Goal: Check status: Check status

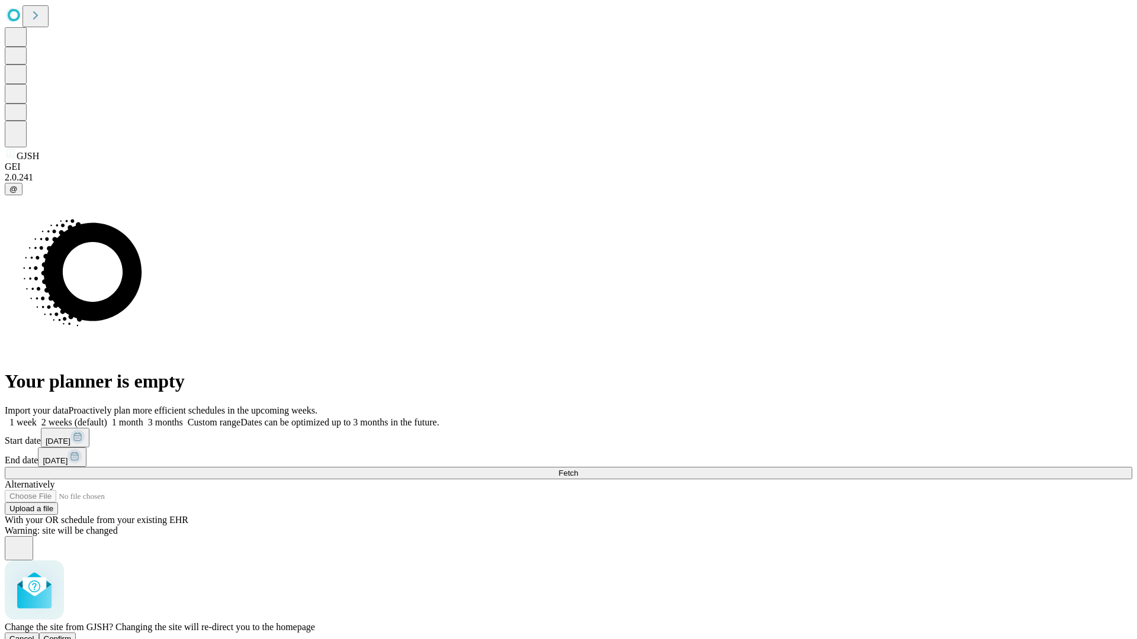
click at [72, 635] on span "Confirm" at bounding box center [58, 639] width 28 height 9
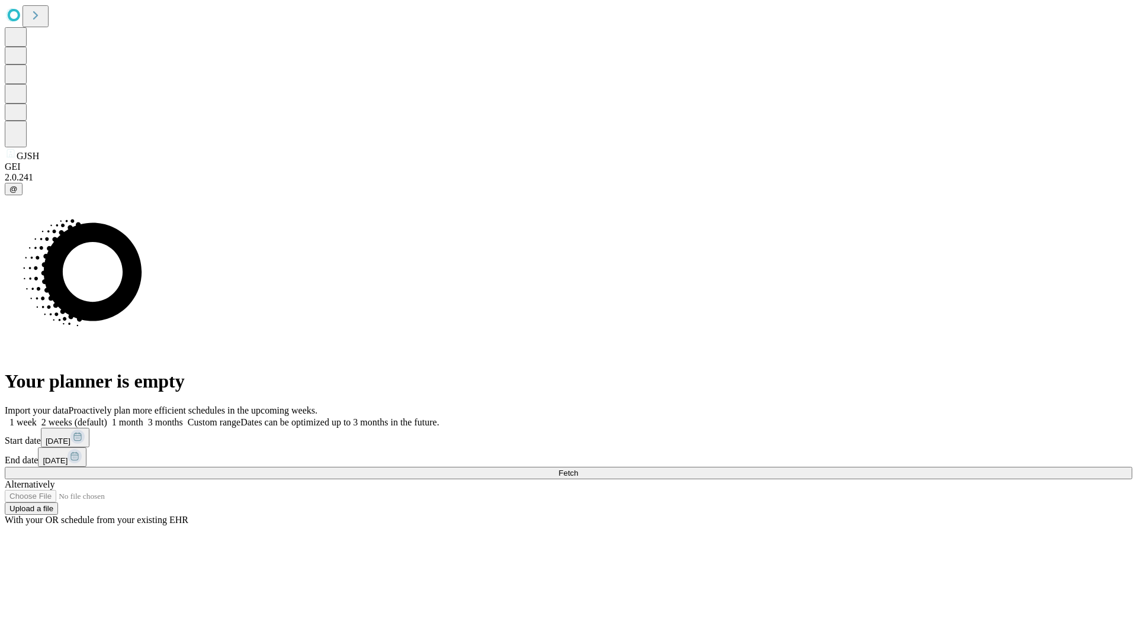
click at [37, 417] on label "1 week" at bounding box center [21, 422] width 32 height 10
click at [578, 469] on span "Fetch" at bounding box center [568, 473] width 20 height 9
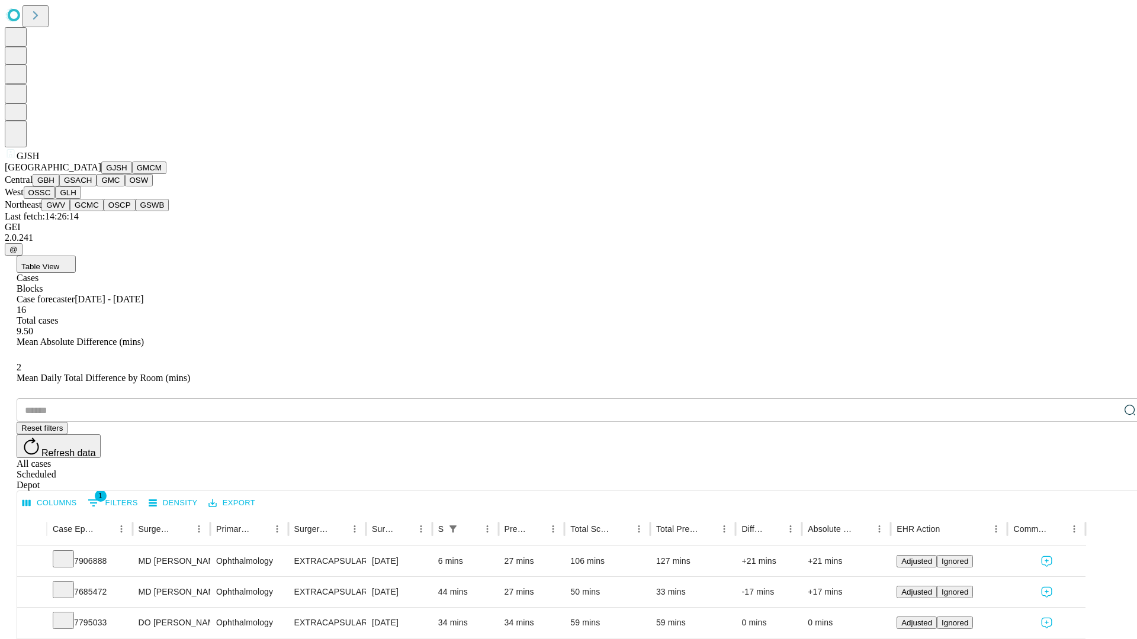
click at [132, 174] on button "GMCM" at bounding box center [149, 168] width 34 height 12
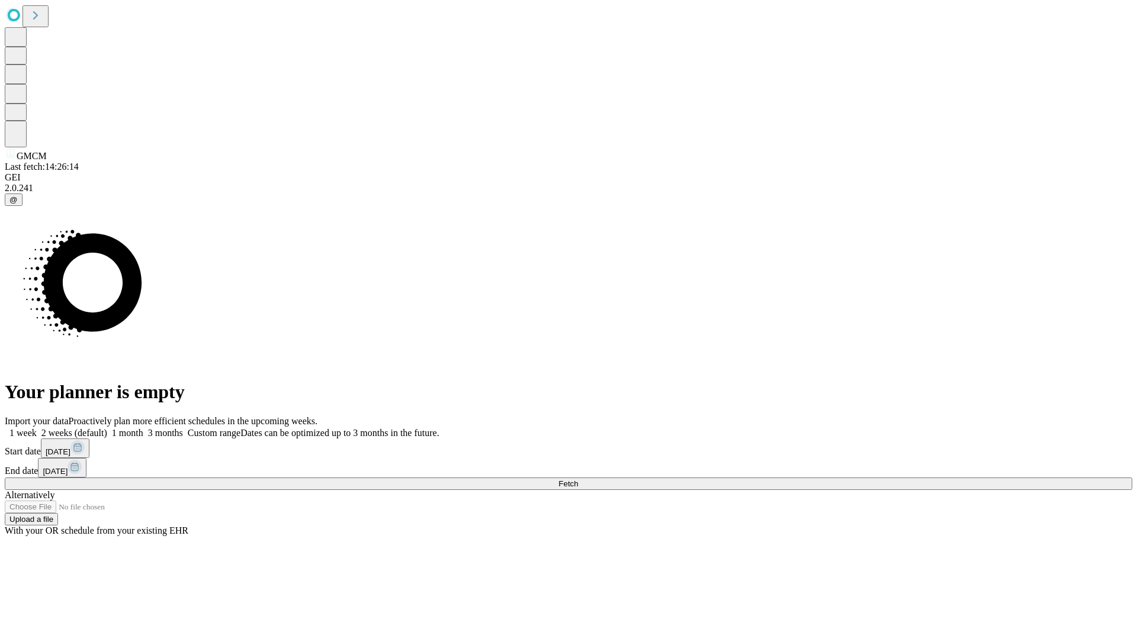
click at [37, 428] on label "1 week" at bounding box center [21, 433] width 32 height 10
click at [578, 479] on span "Fetch" at bounding box center [568, 483] width 20 height 9
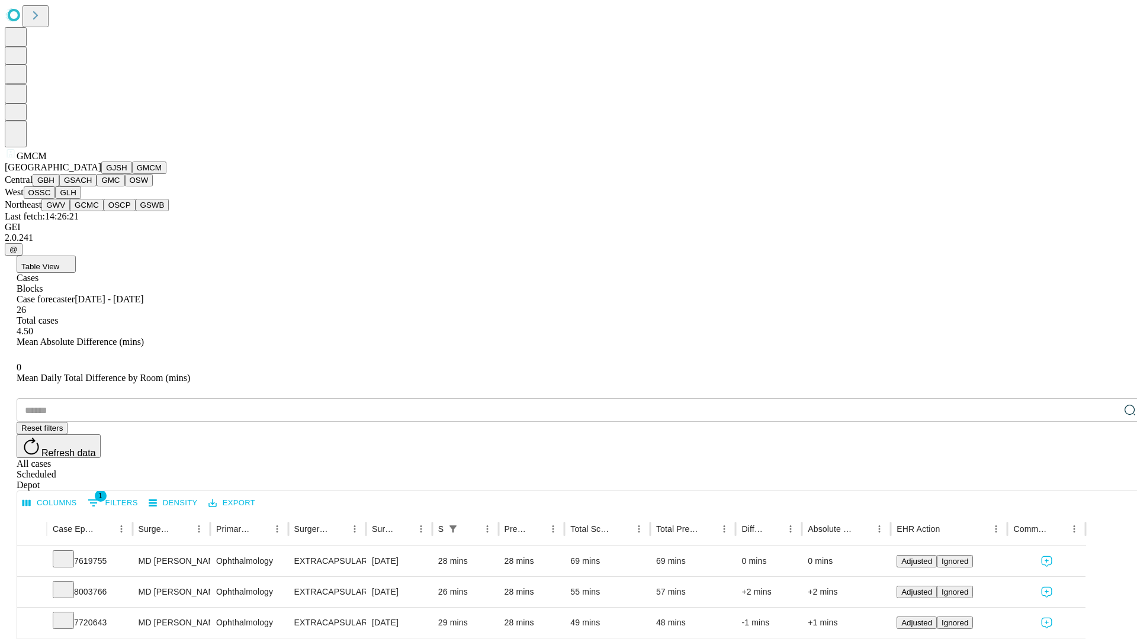
click at [59, 186] on button "GBH" at bounding box center [46, 180] width 27 height 12
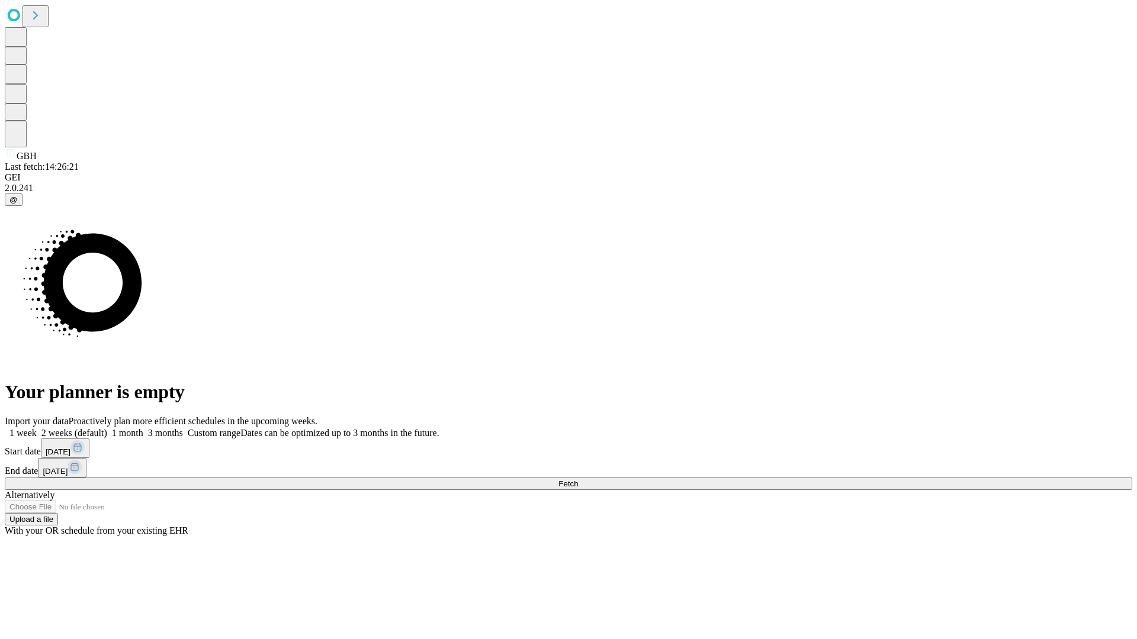
click at [37, 428] on label "1 week" at bounding box center [21, 433] width 32 height 10
click at [578, 479] on span "Fetch" at bounding box center [568, 483] width 20 height 9
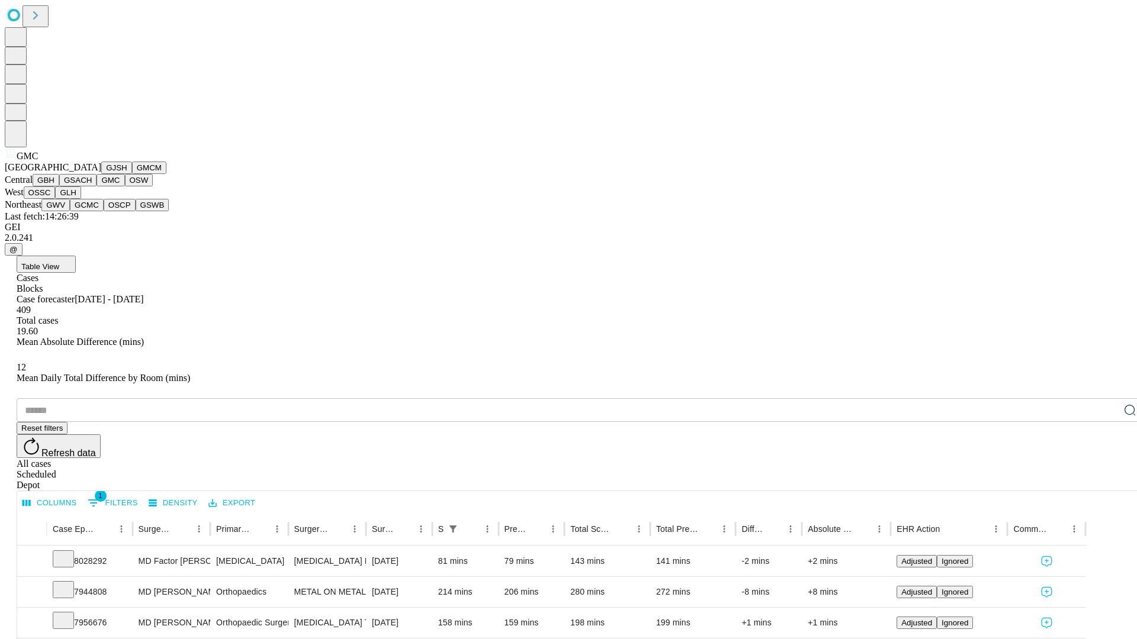
click at [125, 186] on button "OSW" at bounding box center [139, 180] width 28 height 12
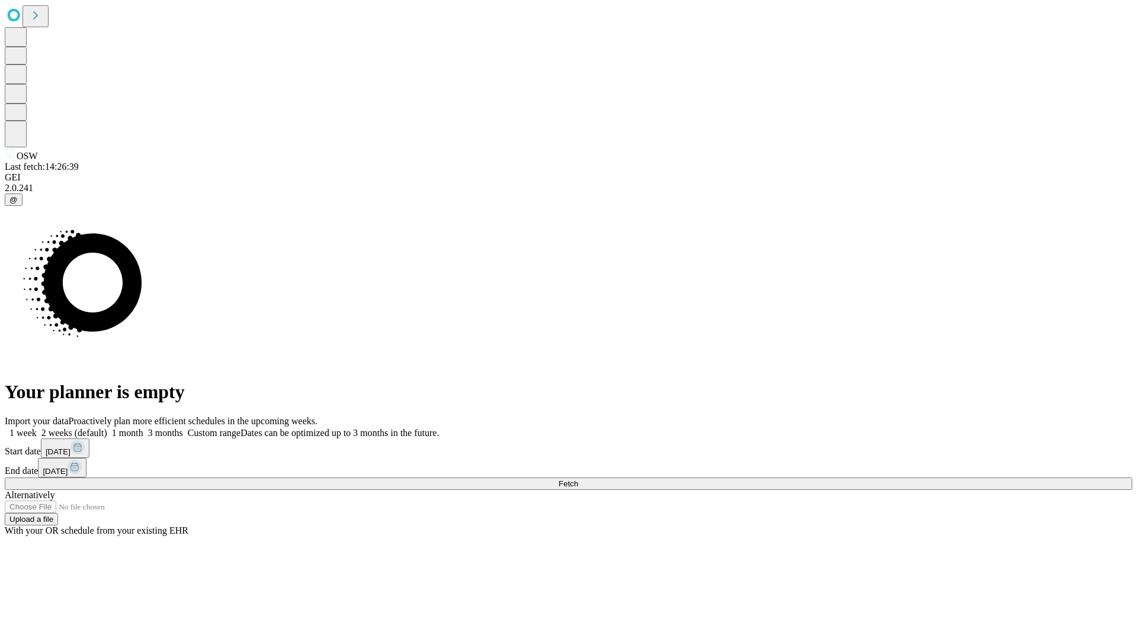
click at [37, 428] on label "1 week" at bounding box center [21, 433] width 32 height 10
click at [578, 479] on span "Fetch" at bounding box center [568, 483] width 20 height 9
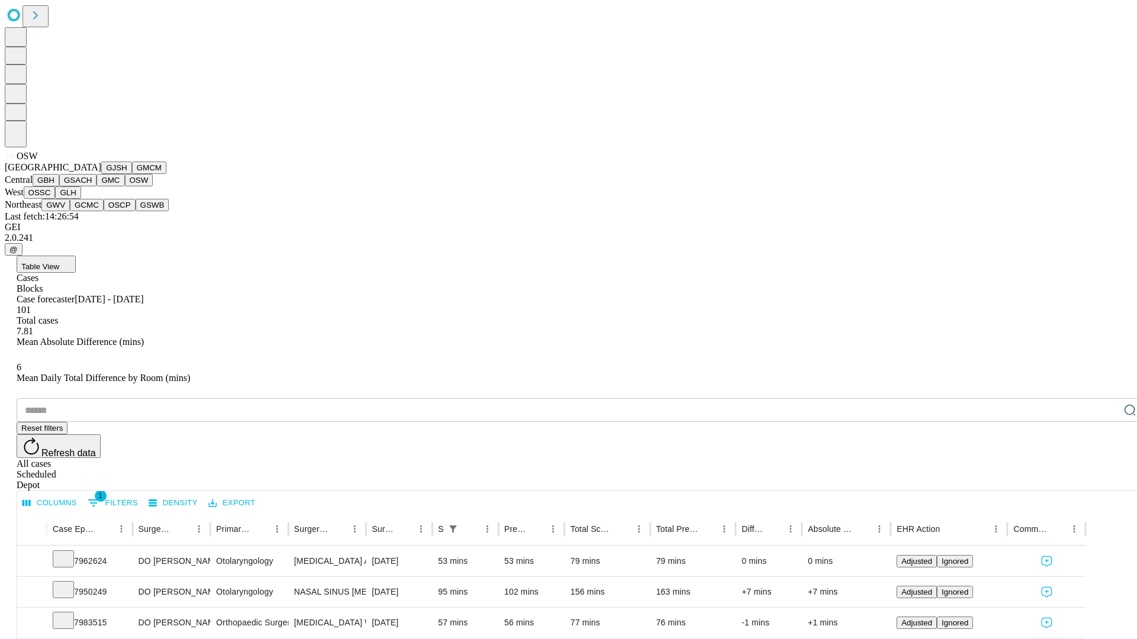
click at [56, 199] on button "OSSC" at bounding box center [40, 192] width 32 height 12
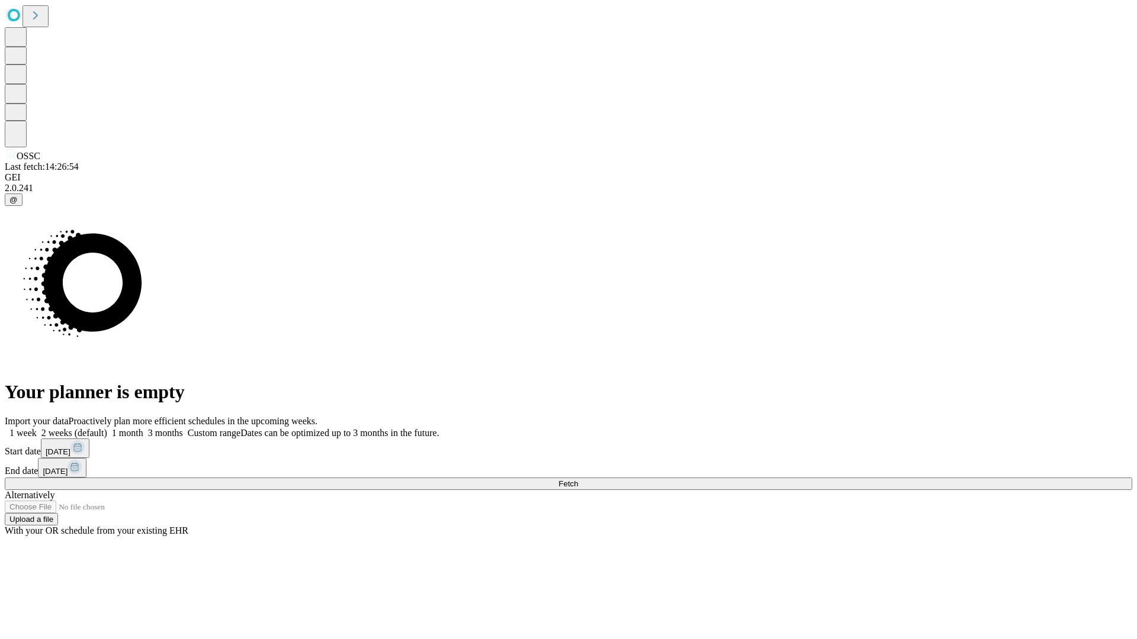
click at [37, 428] on label "1 week" at bounding box center [21, 433] width 32 height 10
click at [578, 479] on span "Fetch" at bounding box center [568, 483] width 20 height 9
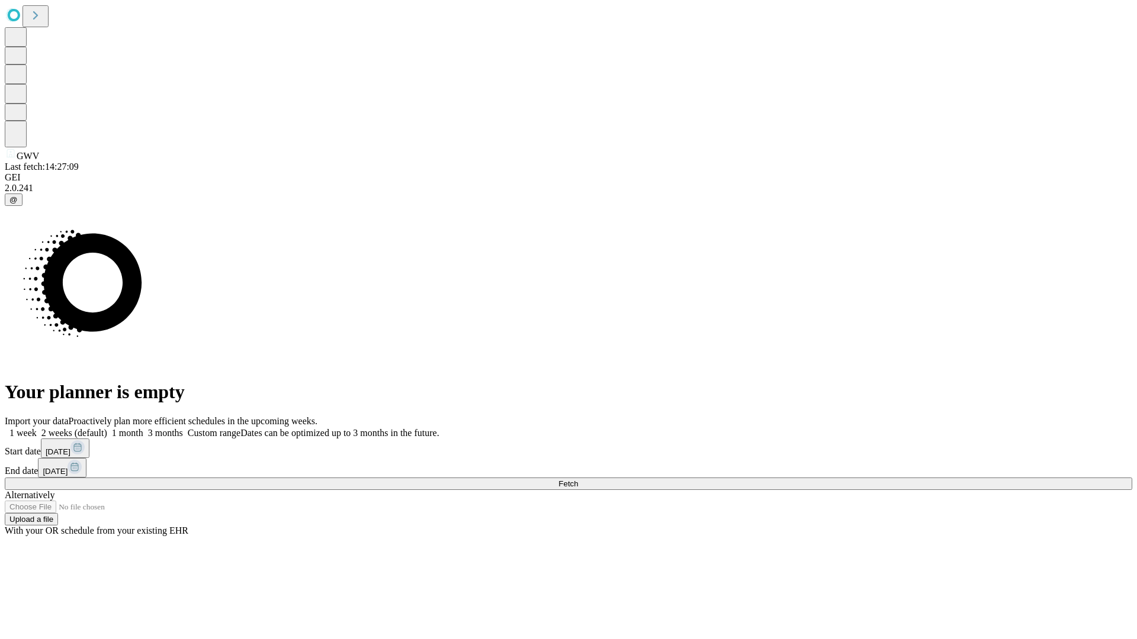
click at [37, 428] on label "1 week" at bounding box center [21, 433] width 32 height 10
click at [578, 479] on span "Fetch" at bounding box center [568, 483] width 20 height 9
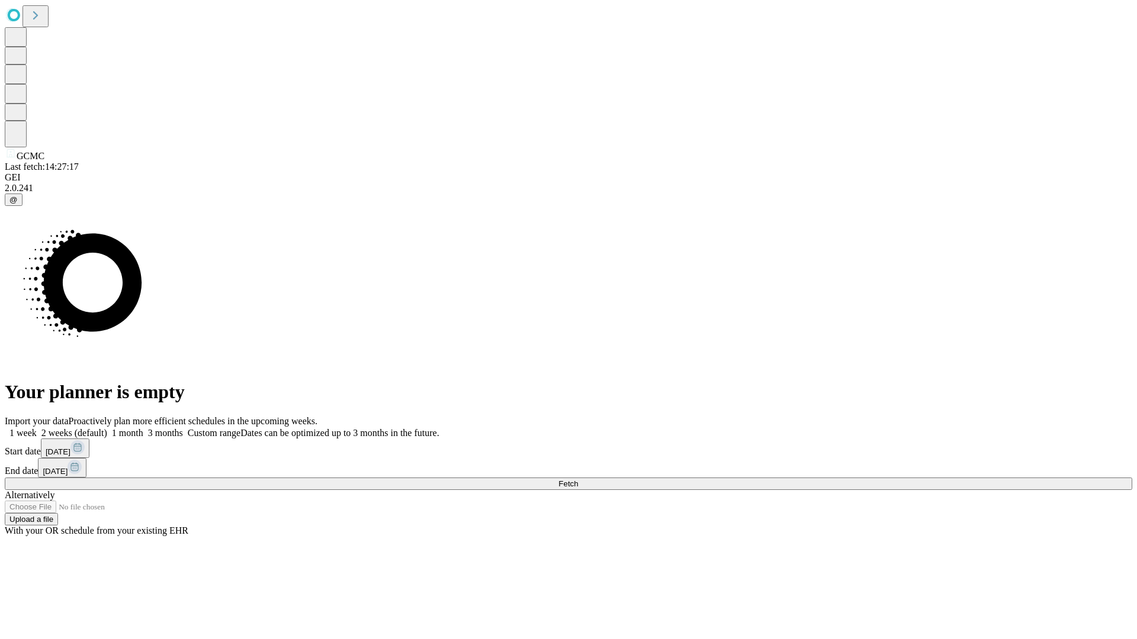
click at [37, 428] on label "1 week" at bounding box center [21, 433] width 32 height 10
click at [578, 479] on span "Fetch" at bounding box center [568, 483] width 20 height 9
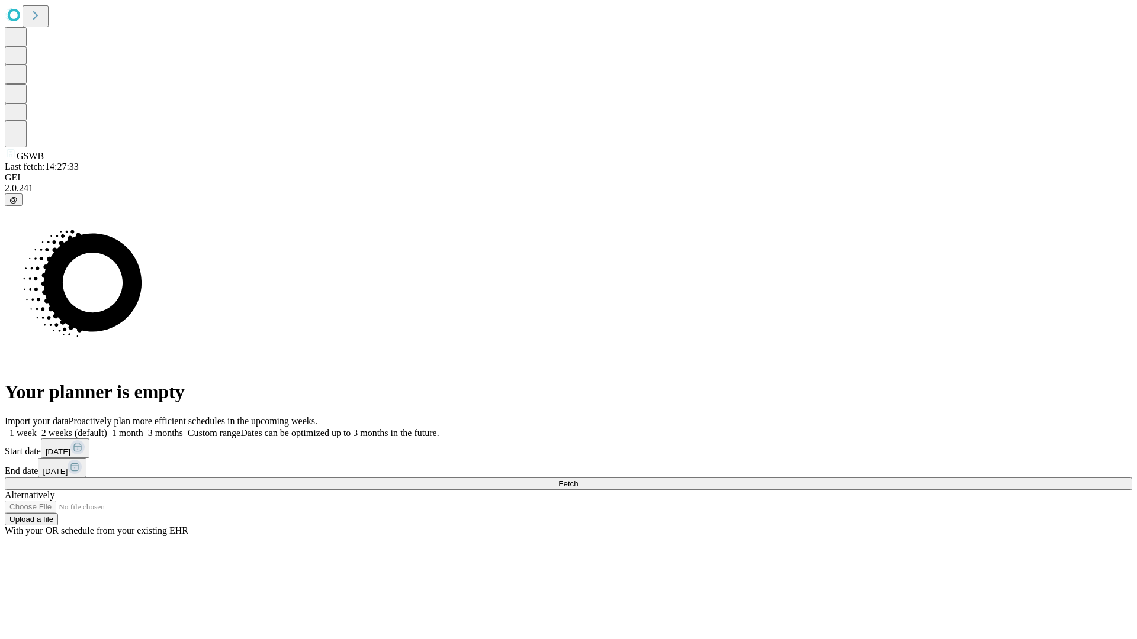
click at [37, 428] on label "1 week" at bounding box center [21, 433] width 32 height 10
click at [578, 479] on span "Fetch" at bounding box center [568, 483] width 20 height 9
